Goal: Contribute content: Contribute content

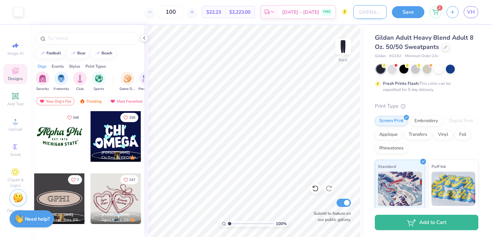
click at [357, 11] on input "Design Title" at bounding box center [369, 12] width 33 height 14
type input "a"
type input "all-american"
click at [405, 12] on button "Save" at bounding box center [408, 11] width 32 height 12
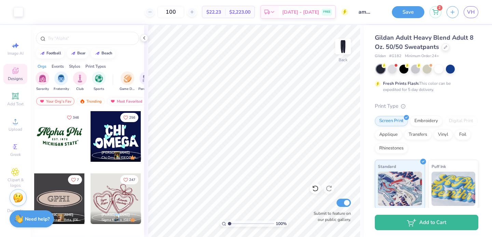
scroll to position [0, 0]
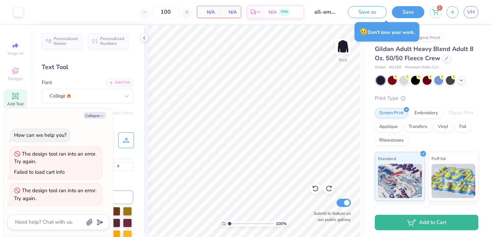
scroll to position [30, 0]
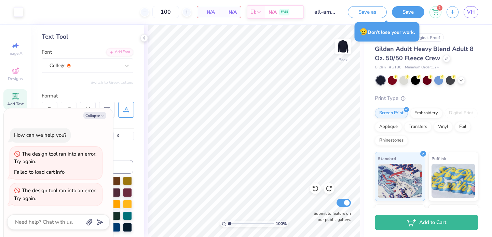
type textarea "x"
